Goal: Transaction & Acquisition: Book appointment/travel/reservation

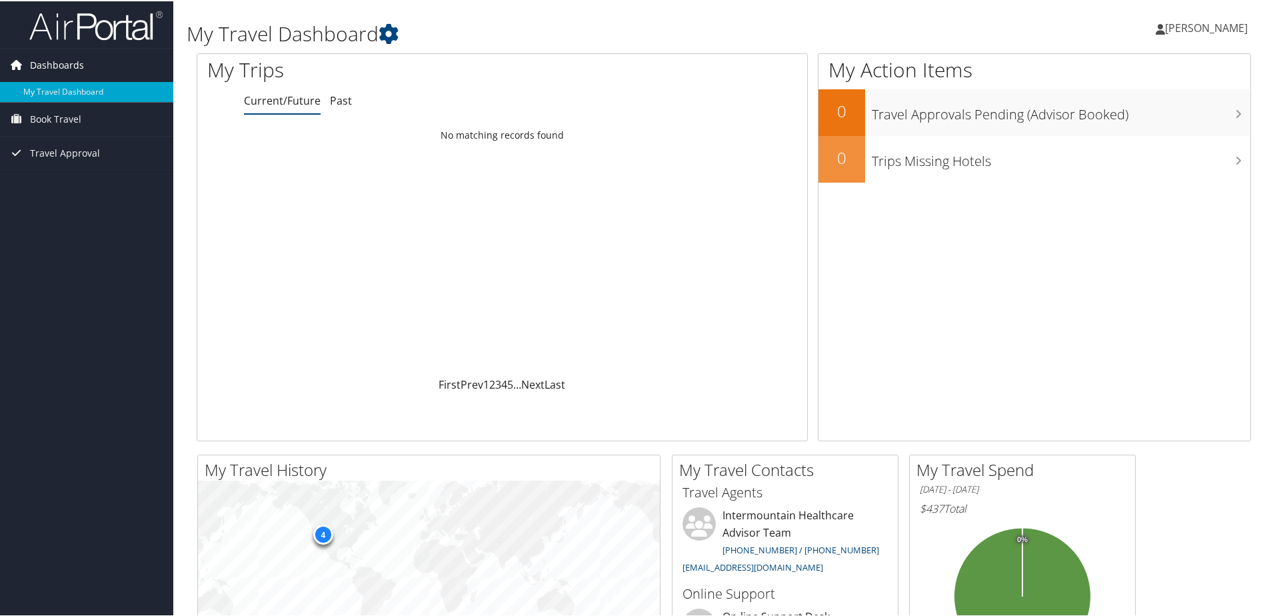
click at [53, 59] on span "Dashboards" at bounding box center [57, 63] width 54 height 33
click at [107, 23] on img at bounding box center [95, 24] width 133 height 31
click at [55, 59] on span "Dashboards" at bounding box center [57, 63] width 54 height 33
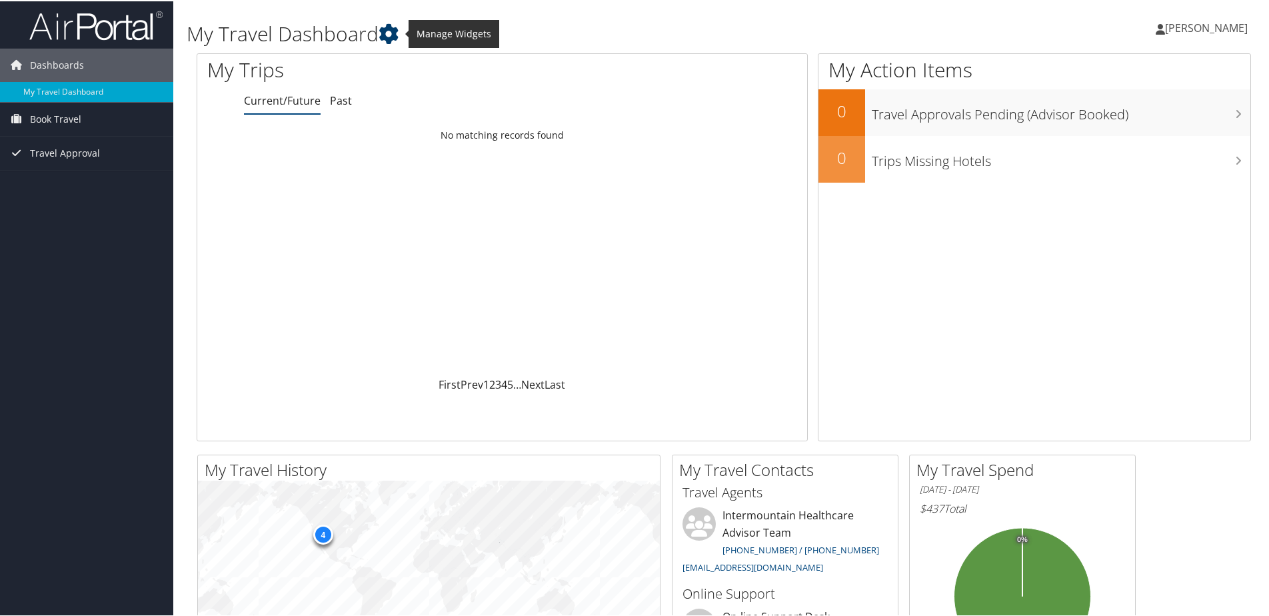
click at [394, 32] on icon at bounding box center [388, 33] width 20 height 20
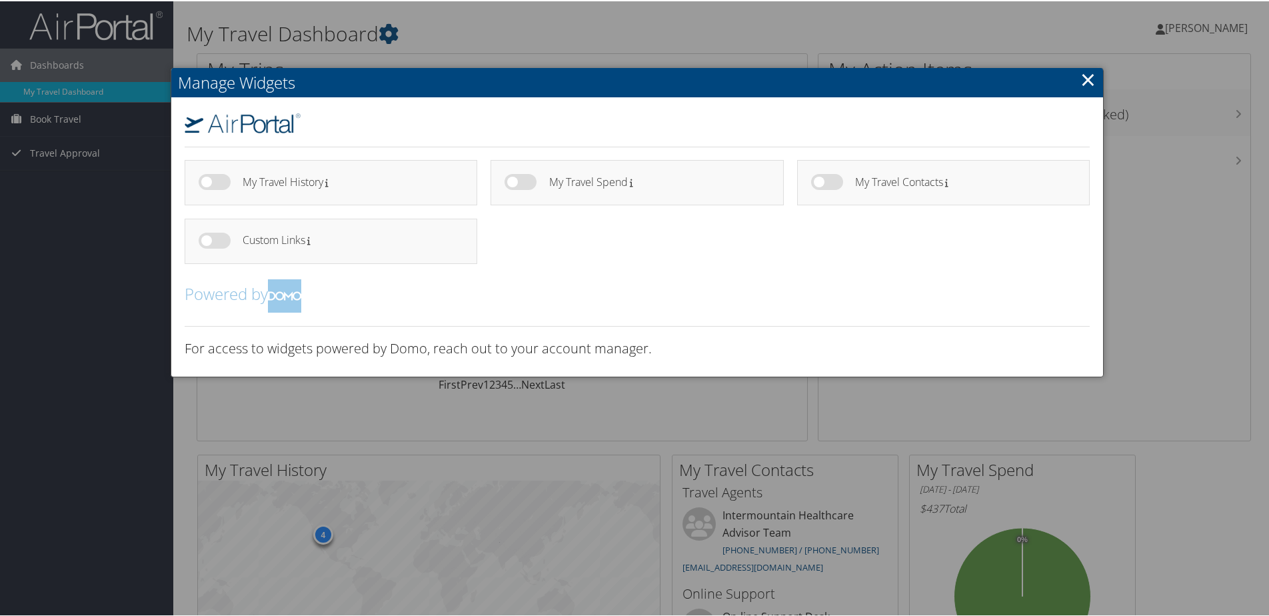
click at [213, 186] on label at bounding box center [215, 181] width 32 height 16
click at [213, 186] on input "checkbox" at bounding box center [209, 183] width 9 height 9
checkbox input "true"
click at [217, 241] on label at bounding box center [215, 239] width 32 height 16
click at [214, 241] on input "checkbox" at bounding box center [209, 241] width 9 height 9
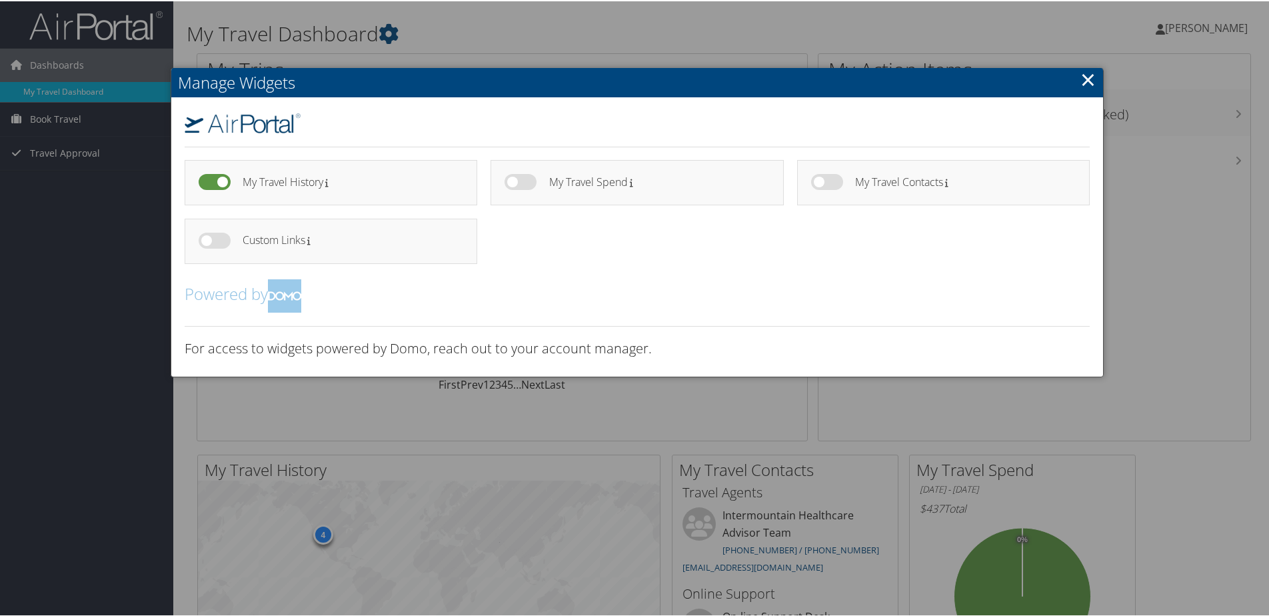
checkbox input "true"
click at [519, 181] on label at bounding box center [520, 181] width 32 height 16
click at [519, 181] on input "checkbox" at bounding box center [515, 183] width 9 height 9
checkbox input "true"
click at [822, 180] on label at bounding box center [827, 181] width 32 height 16
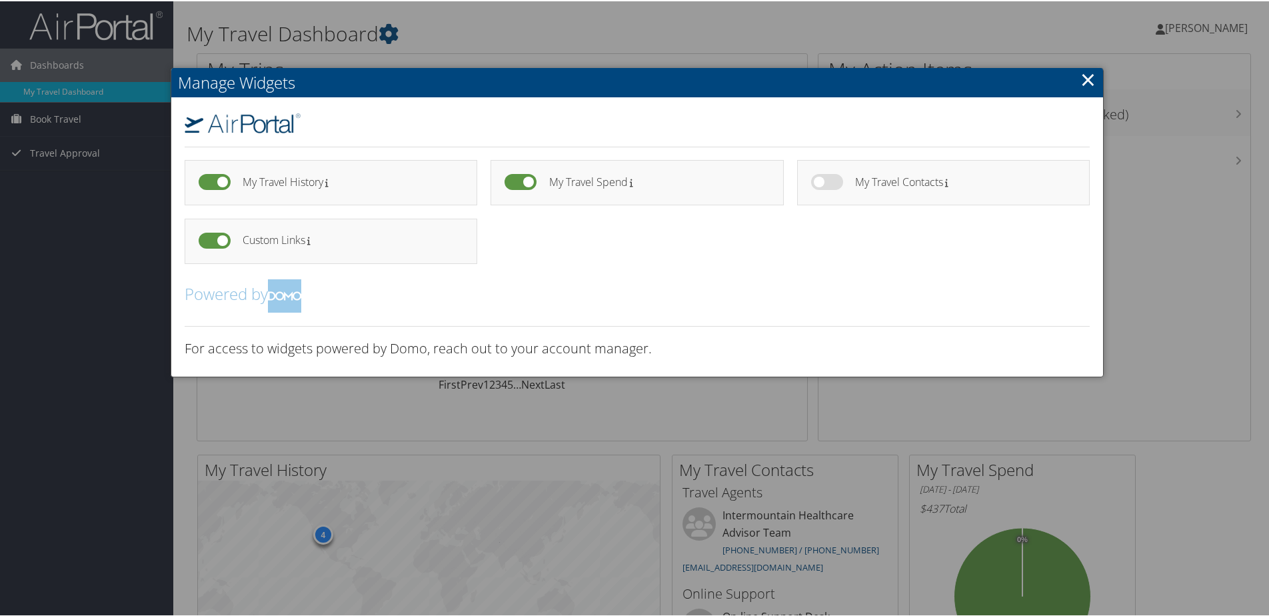
click at [822, 180] on input "checkbox" at bounding box center [822, 183] width 9 height 9
checkbox input "true"
click at [1085, 76] on link "×" at bounding box center [1087, 78] width 15 height 27
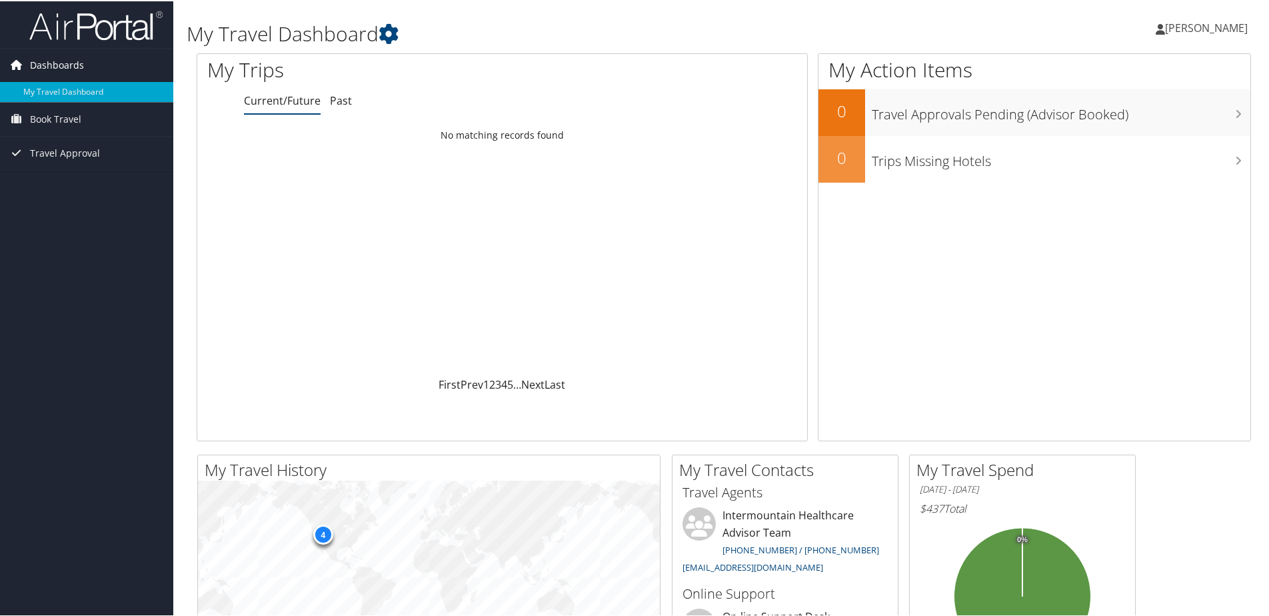
click at [68, 61] on span "Dashboards" at bounding box center [57, 63] width 54 height 33
click at [45, 65] on span "Dashboards" at bounding box center [57, 63] width 54 height 33
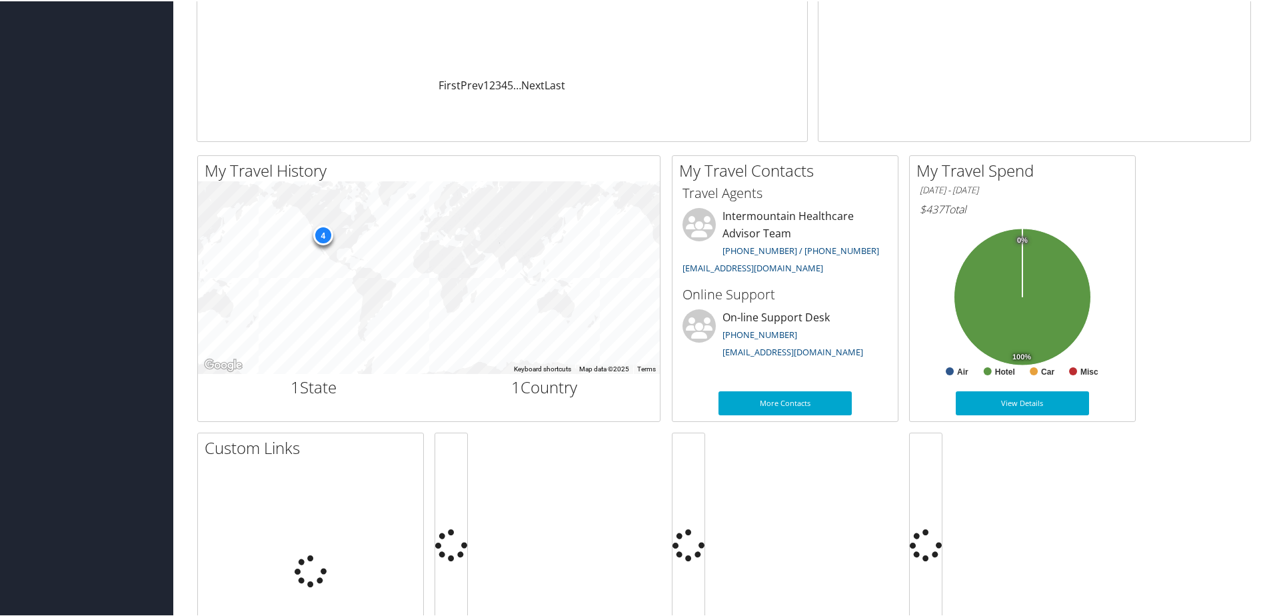
scroll to position [333, 0]
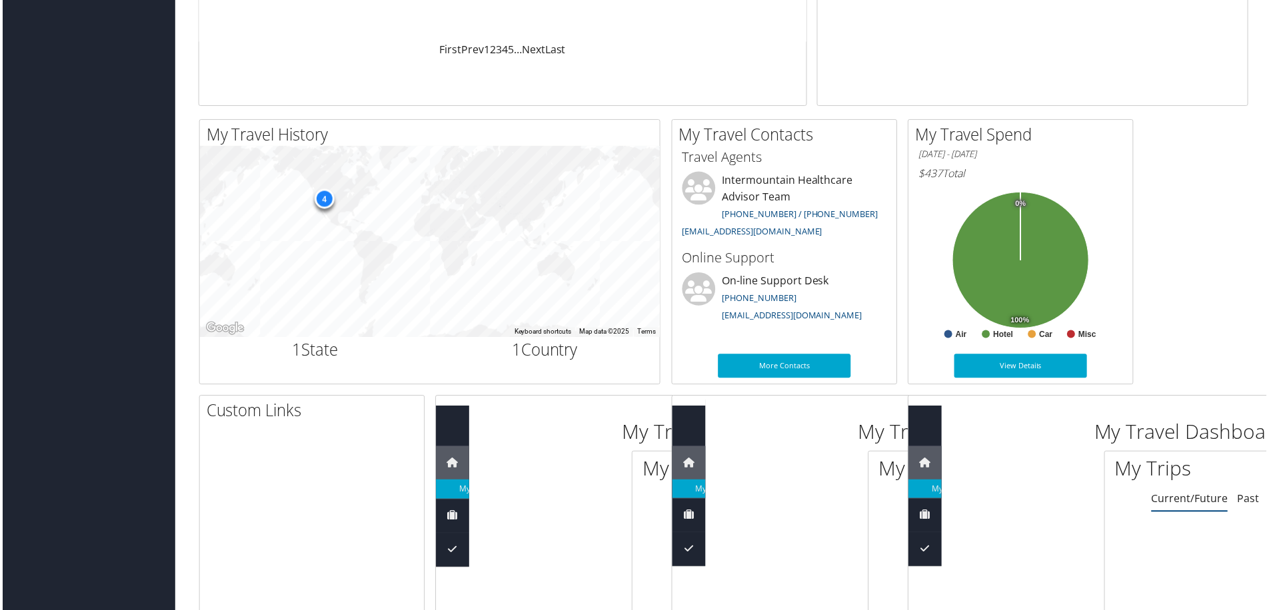
scroll to position [0, 0]
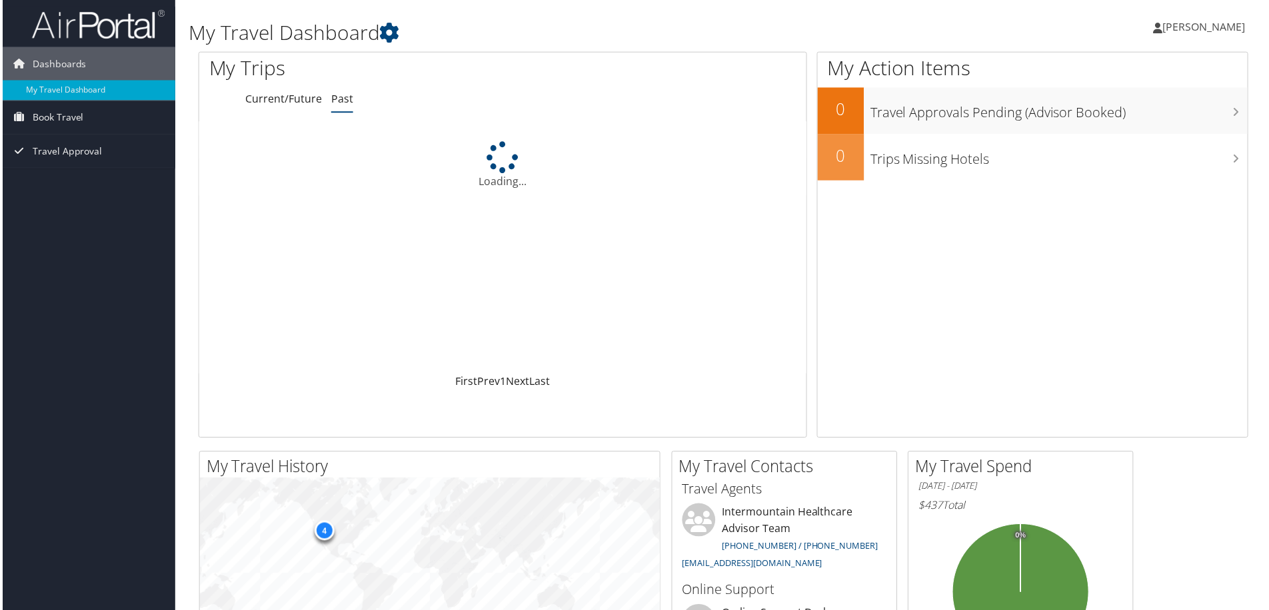
click at [1224, 24] on span "[PERSON_NAME]" at bounding box center [1206, 26] width 83 height 15
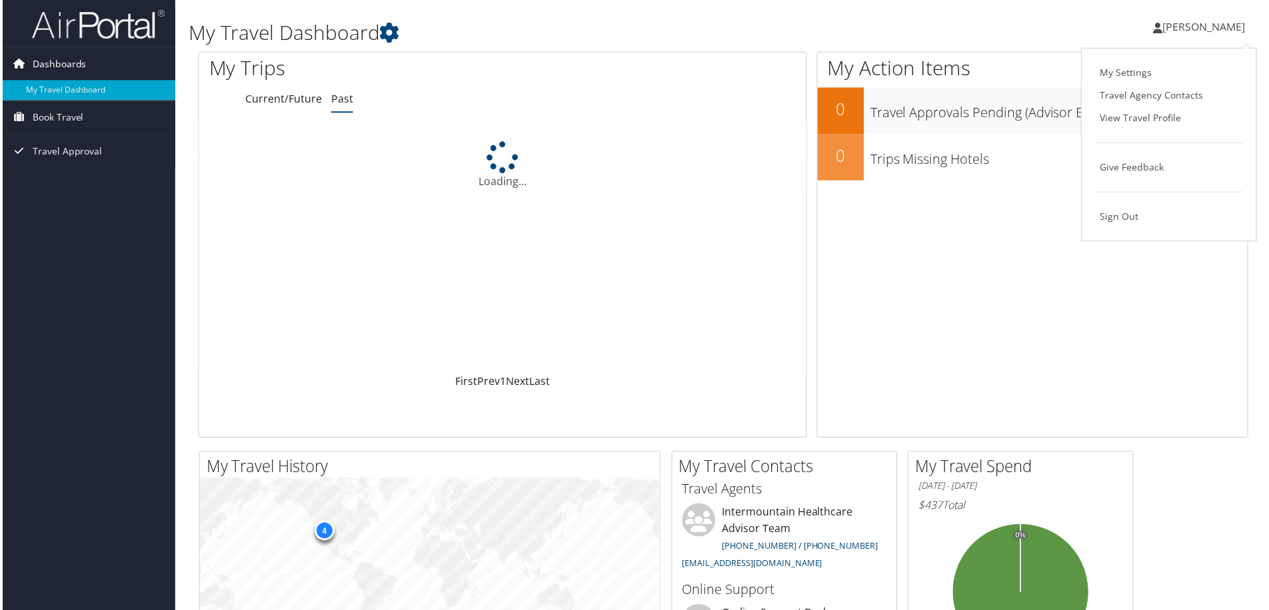
click at [39, 61] on span "Dashboards" at bounding box center [57, 63] width 54 height 33
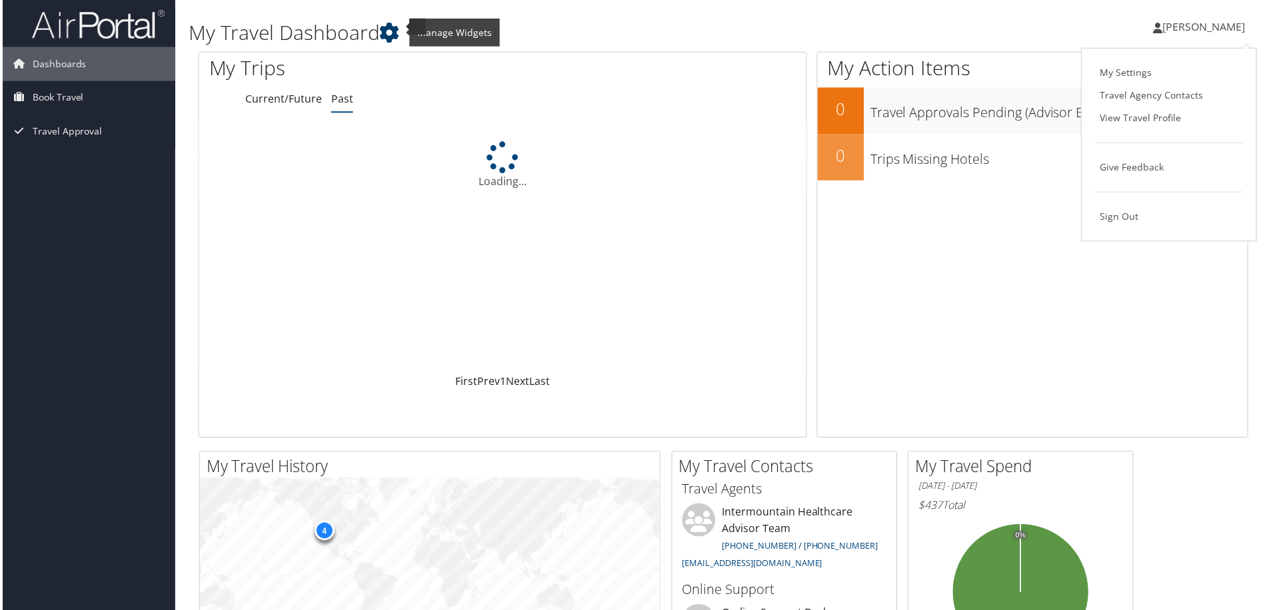
click at [390, 33] on icon at bounding box center [388, 33] width 20 height 20
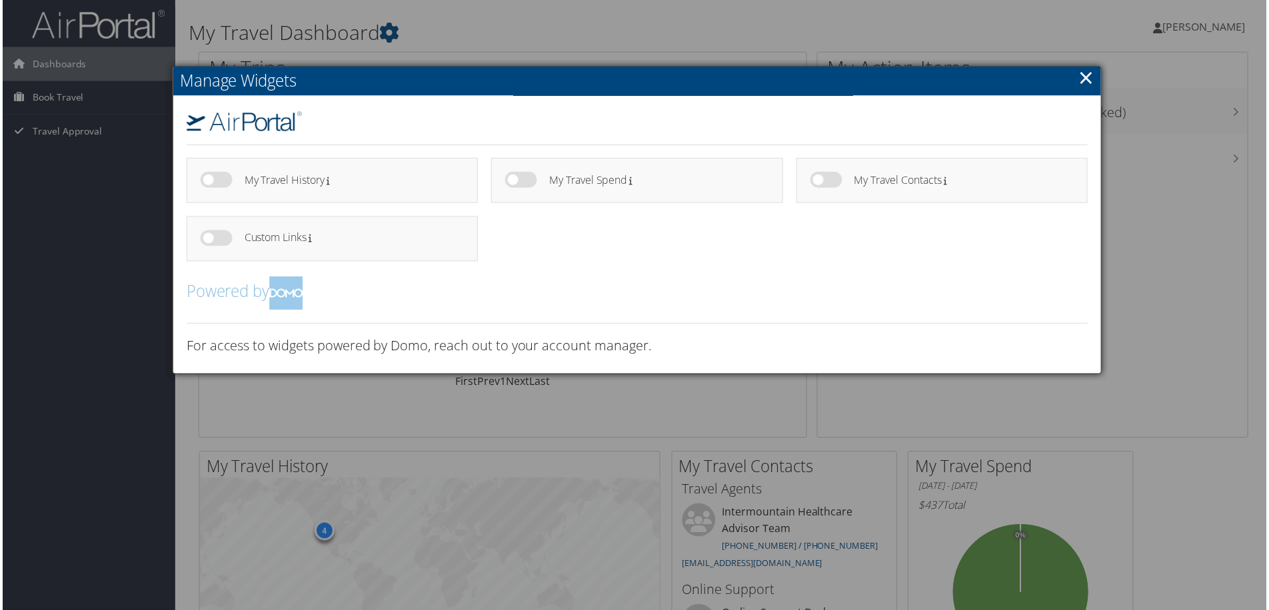
click at [264, 124] on img at bounding box center [243, 122] width 116 height 20
click at [249, 81] on h2 "Manage Widgets" at bounding box center [637, 81] width 932 height 29
click at [830, 183] on label at bounding box center [827, 181] width 32 height 16
click at [0, 0] on input "checkbox" at bounding box center [0, 0] width 0 height 0
click at [1086, 77] on link "×" at bounding box center [1087, 78] width 15 height 27
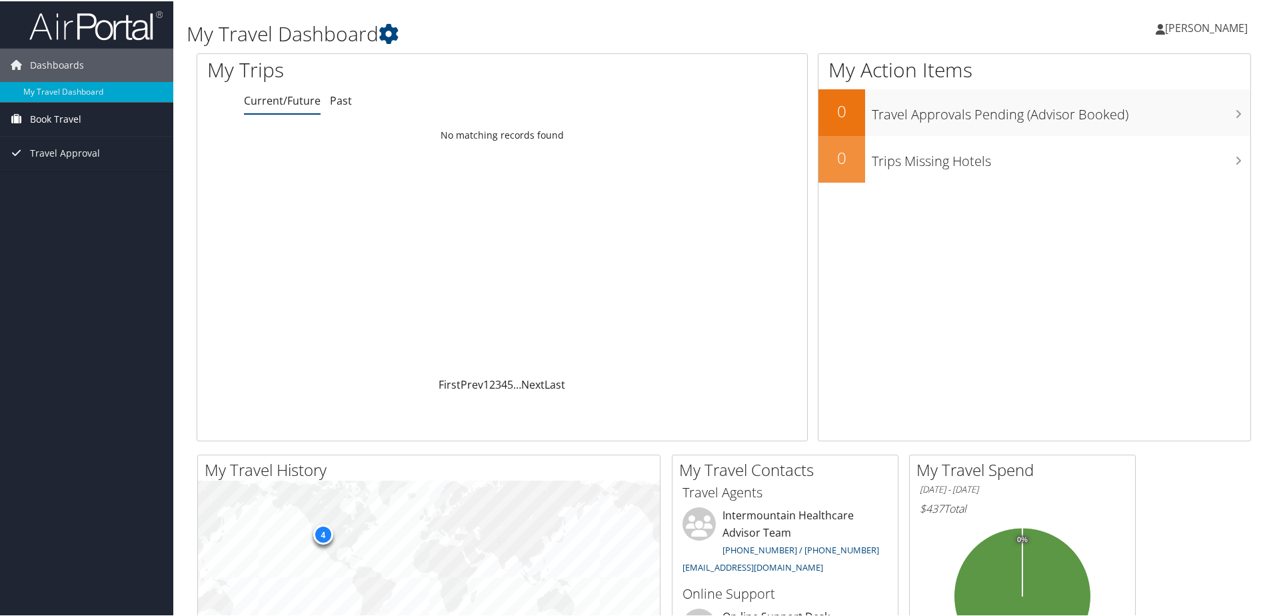
click at [67, 119] on span "Book Travel" at bounding box center [55, 117] width 51 height 33
click at [107, 159] on link "Book/Manage Online Trips" at bounding box center [86, 165] width 173 height 20
